Goal: Transaction & Acquisition: Purchase product/service

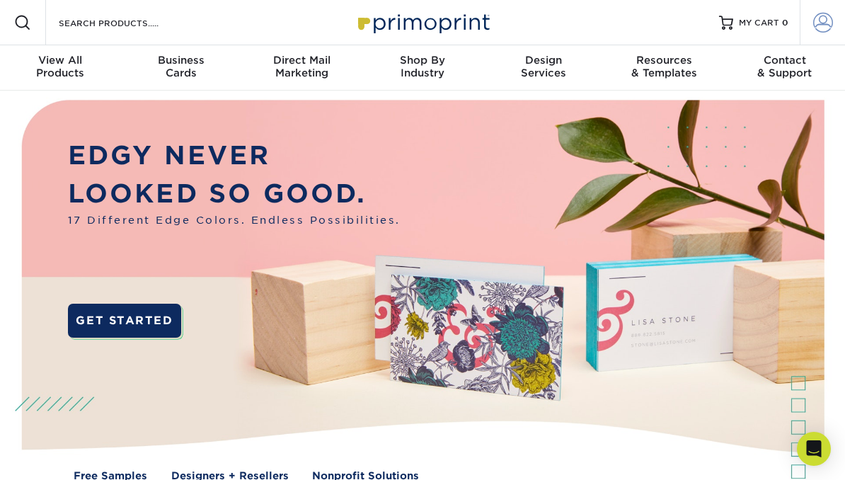
click at [822, 26] on span at bounding box center [823, 23] width 20 height 20
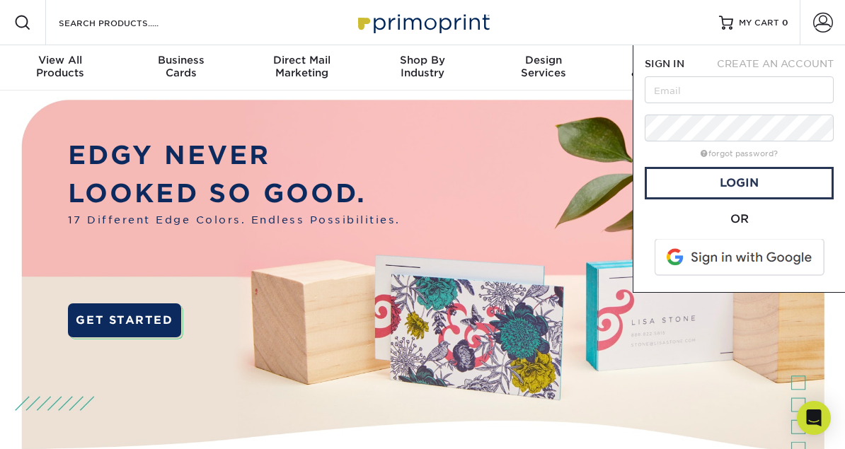
click at [698, 260] on span at bounding box center [740, 257] width 180 height 37
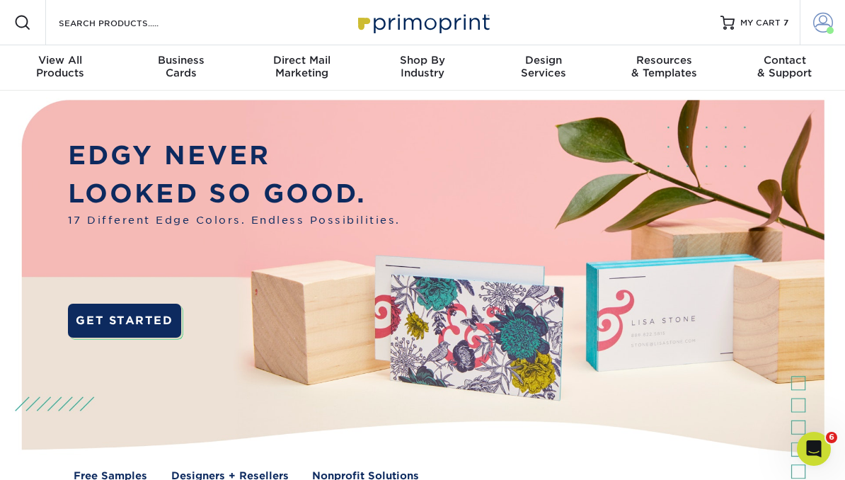
click at [819, 26] on span at bounding box center [823, 23] width 20 height 20
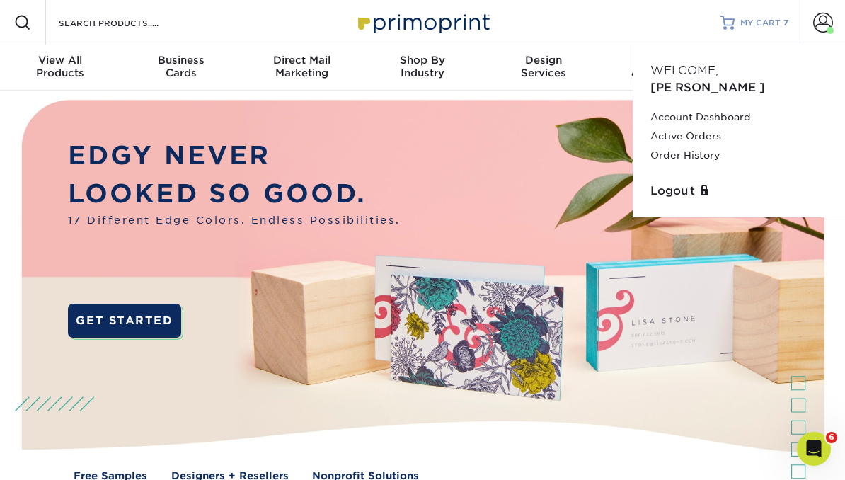
click at [766, 21] on span "MY CART" at bounding box center [760, 23] width 40 height 12
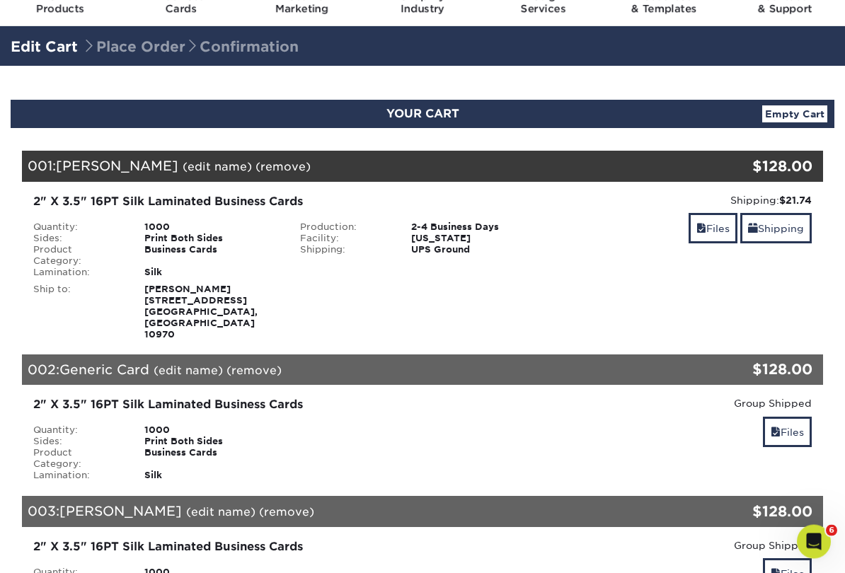
scroll to position [64, 0]
click at [701, 226] on link "Files" at bounding box center [713, 228] width 49 height 30
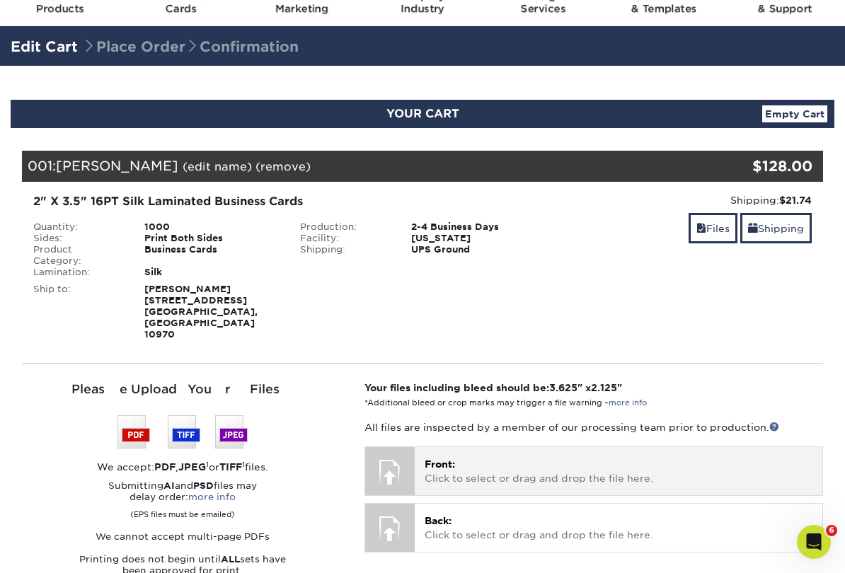
click at [391, 447] on div at bounding box center [390, 472] width 50 height 50
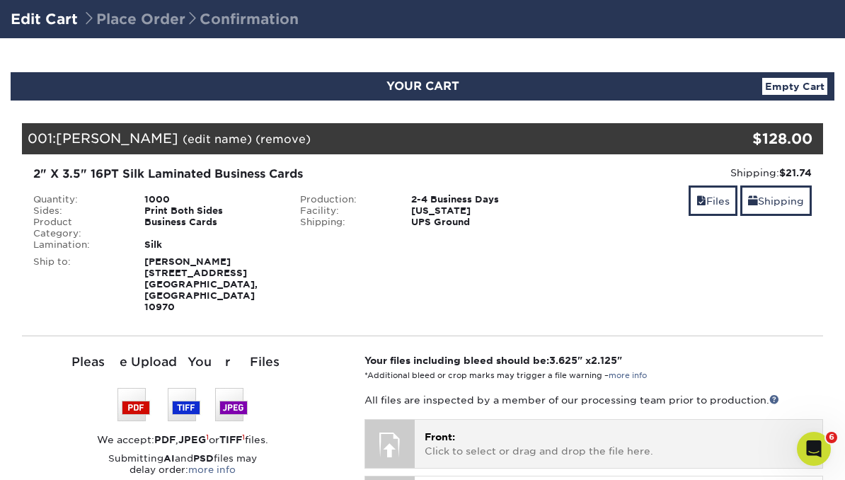
scroll to position [91, 0]
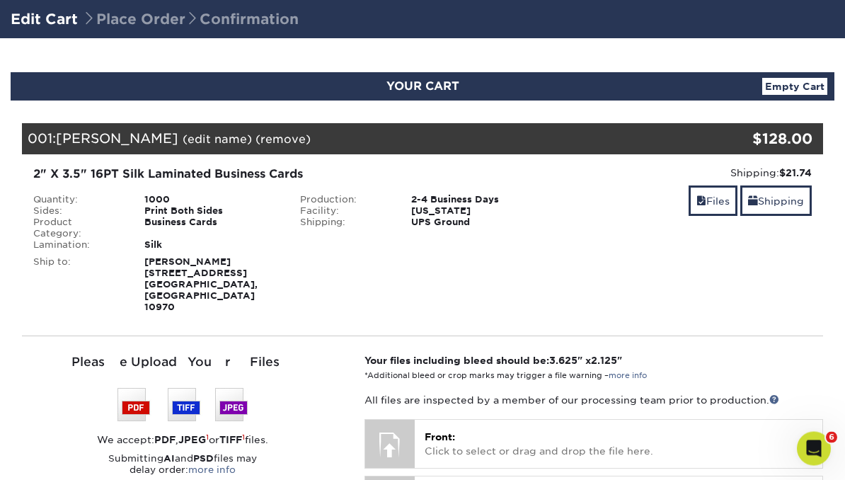
click at [185, 144] on link "(edit name)" at bounding box center [217, 139] width 69 height 13
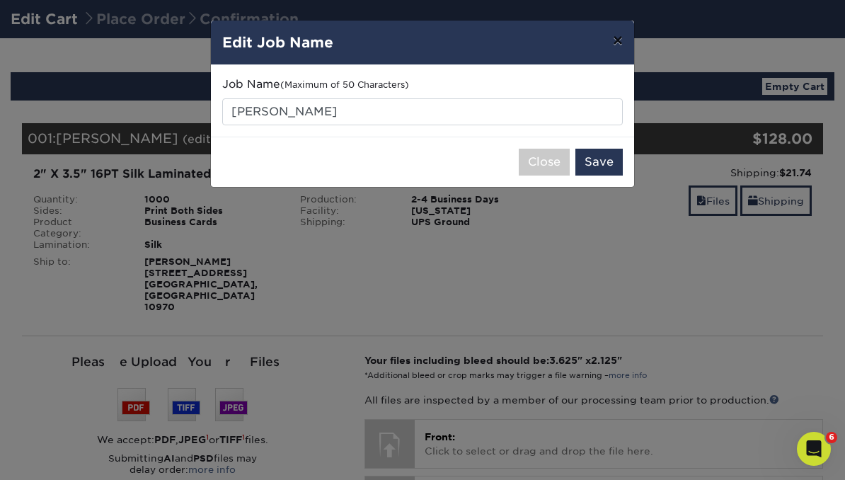
click at [619, 41] on button "×" at bounding box center [618, 41] width 33 height 40
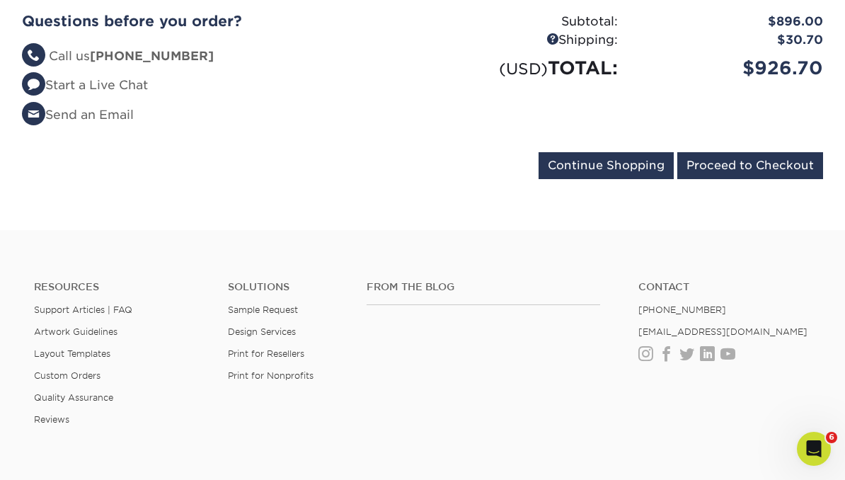
scroll to position [1697, 0]
